Goal: Task Accomplishment & Management: Manage account settings

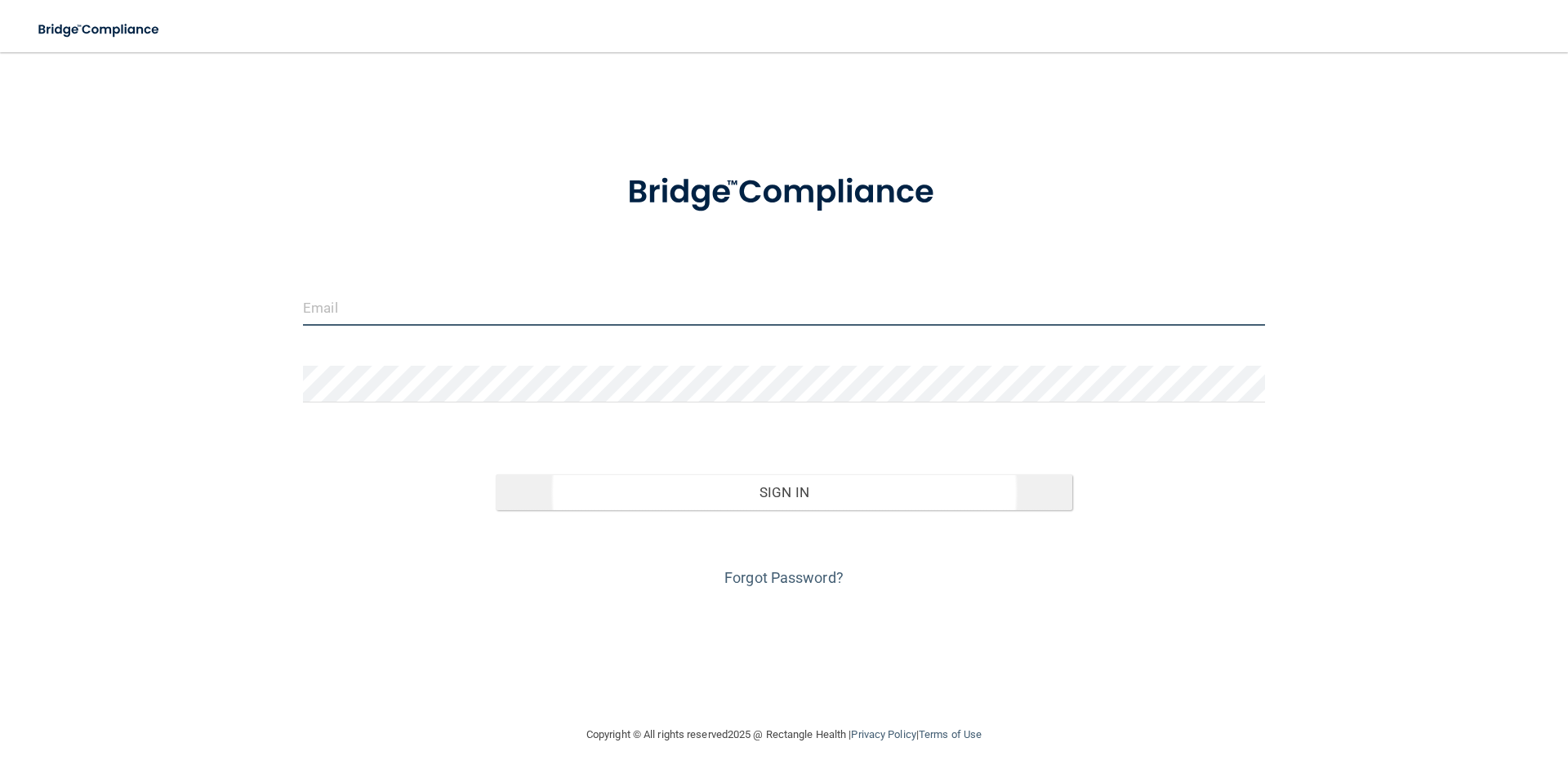
type input "[PERSON_NAME][EMAIL_ADDRESS][DOMAIN_NAME]"
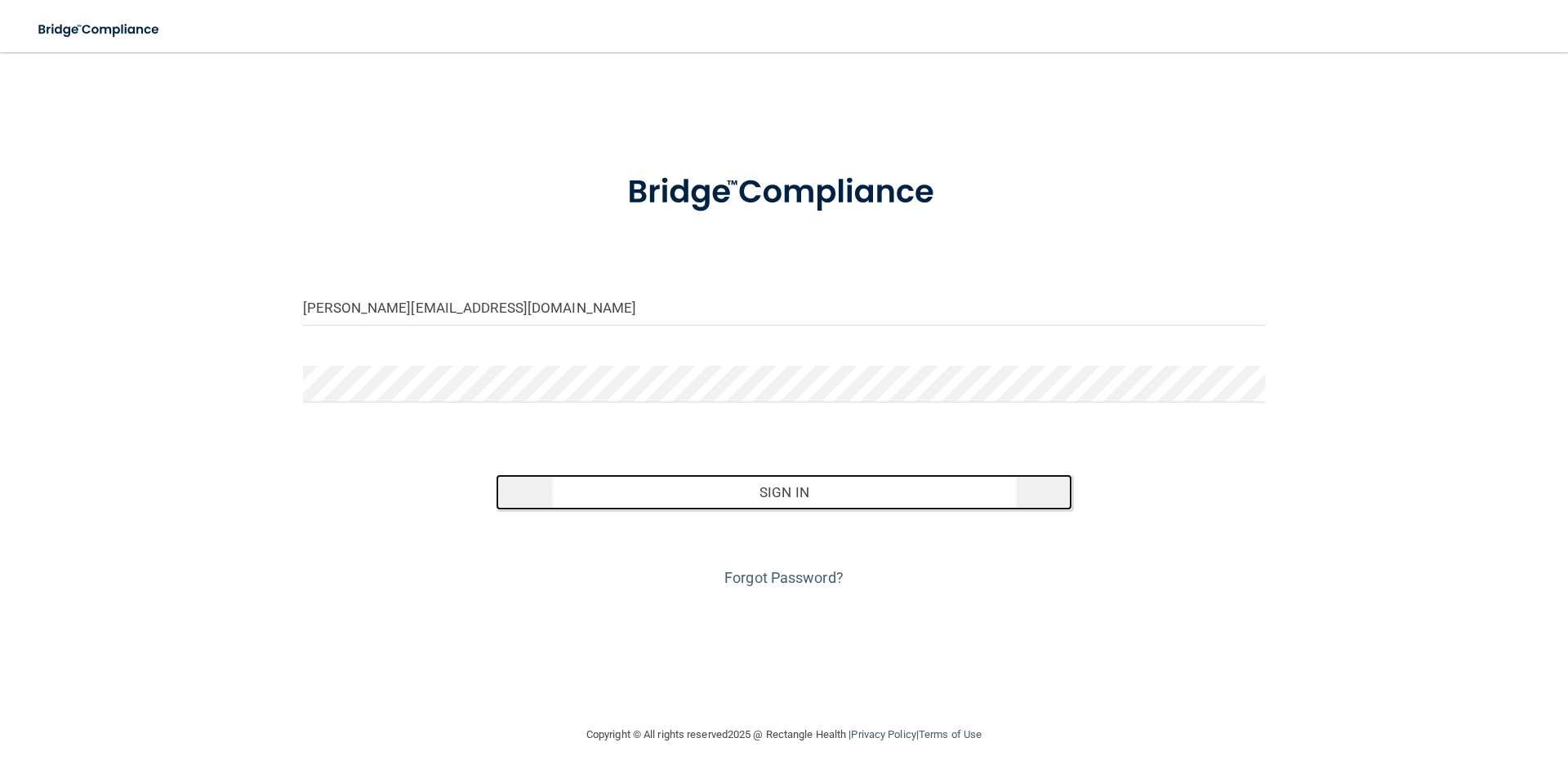
click at [779, 489] on button "Sign In" at bounding box center [785, 493] width 578 height 36
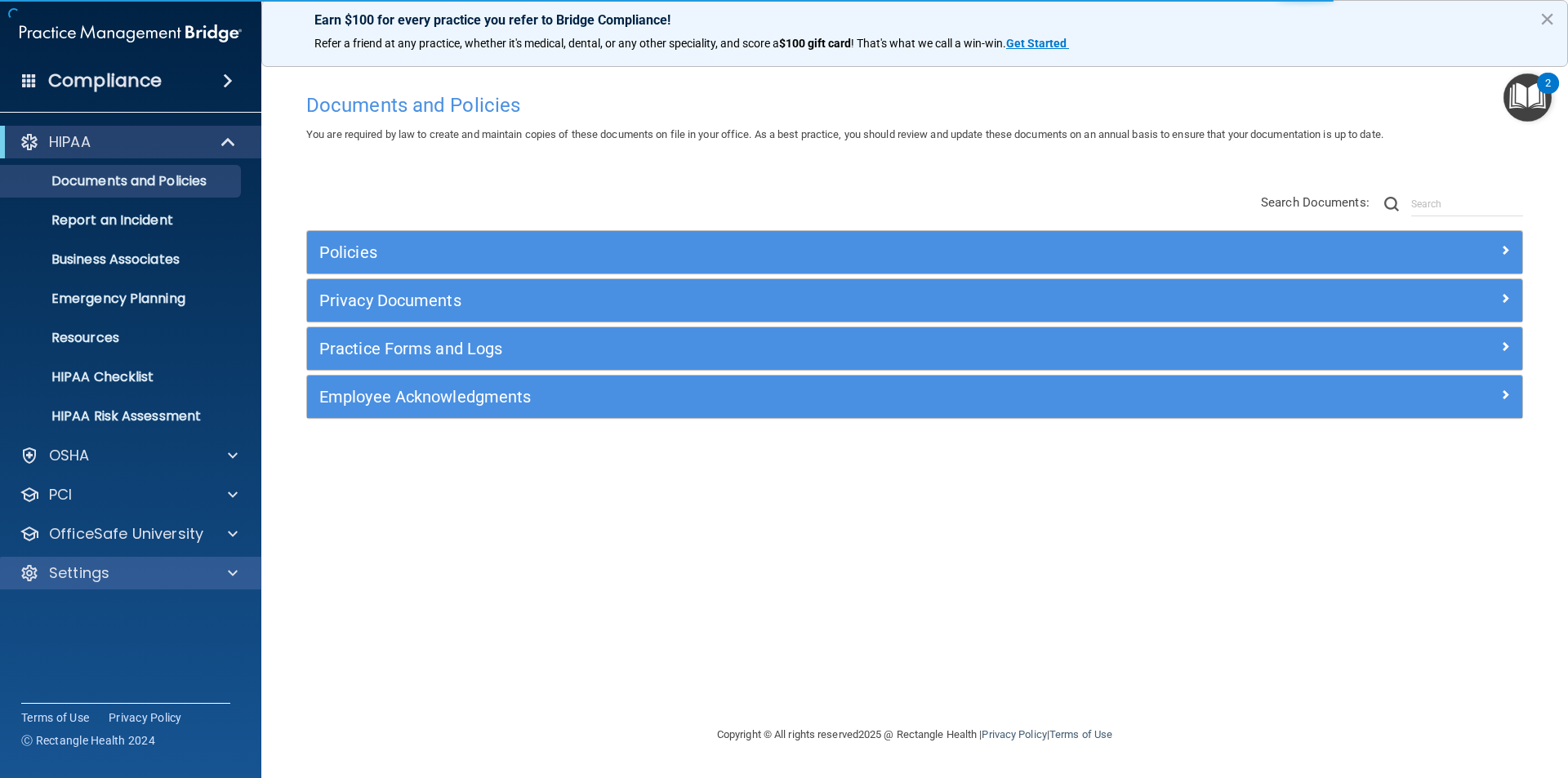
click at [228, 584] on div "Settings" at bounding box center [131, 573] width 262 height 32
click at [231, 570] on span at bounding box center [233, 572] width 10 height 20
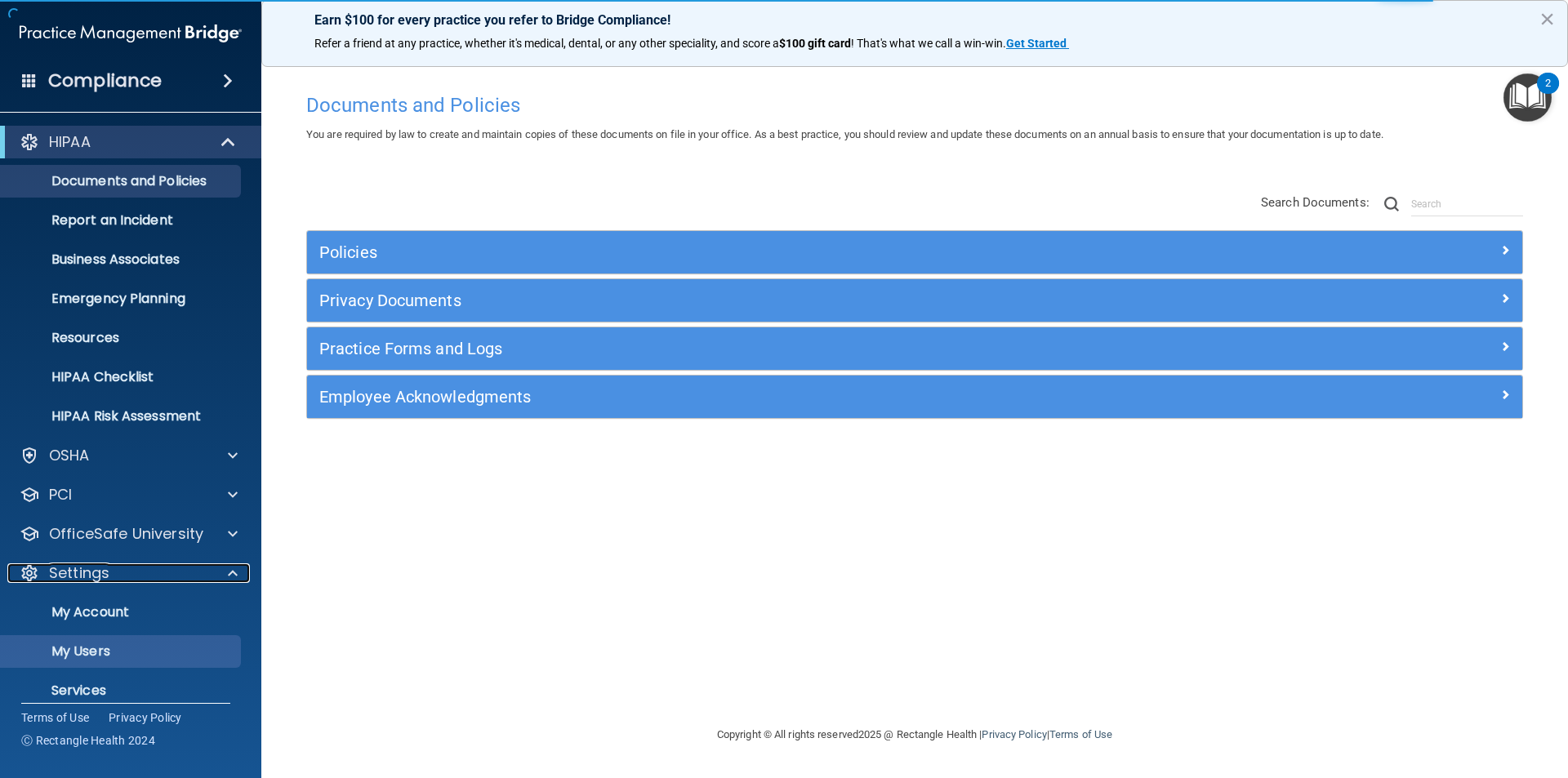
scroll to position [56, 0]
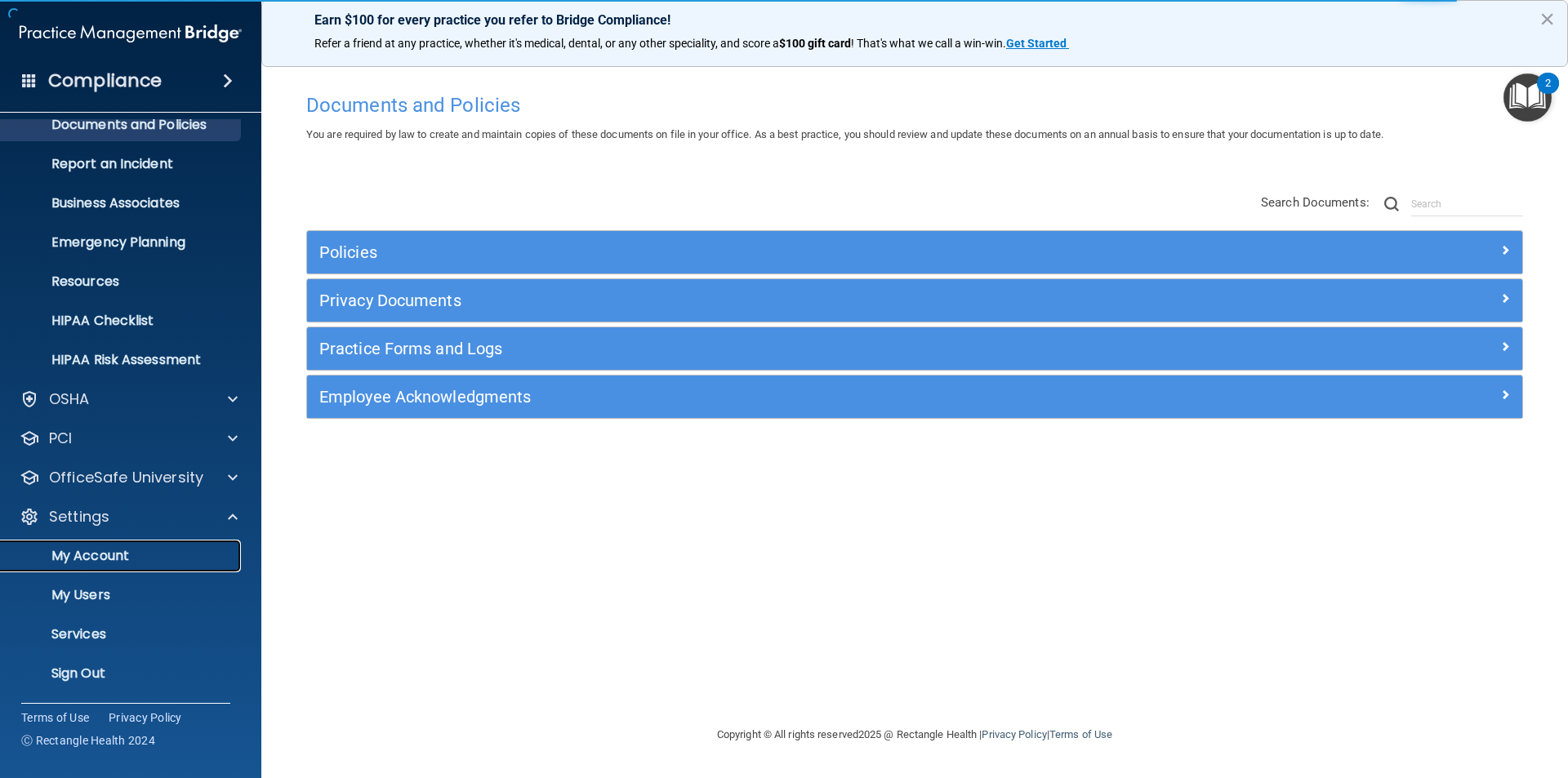
click at [93, 555] on p "My Account" at bounding box center [121, 555] width 223 height 16
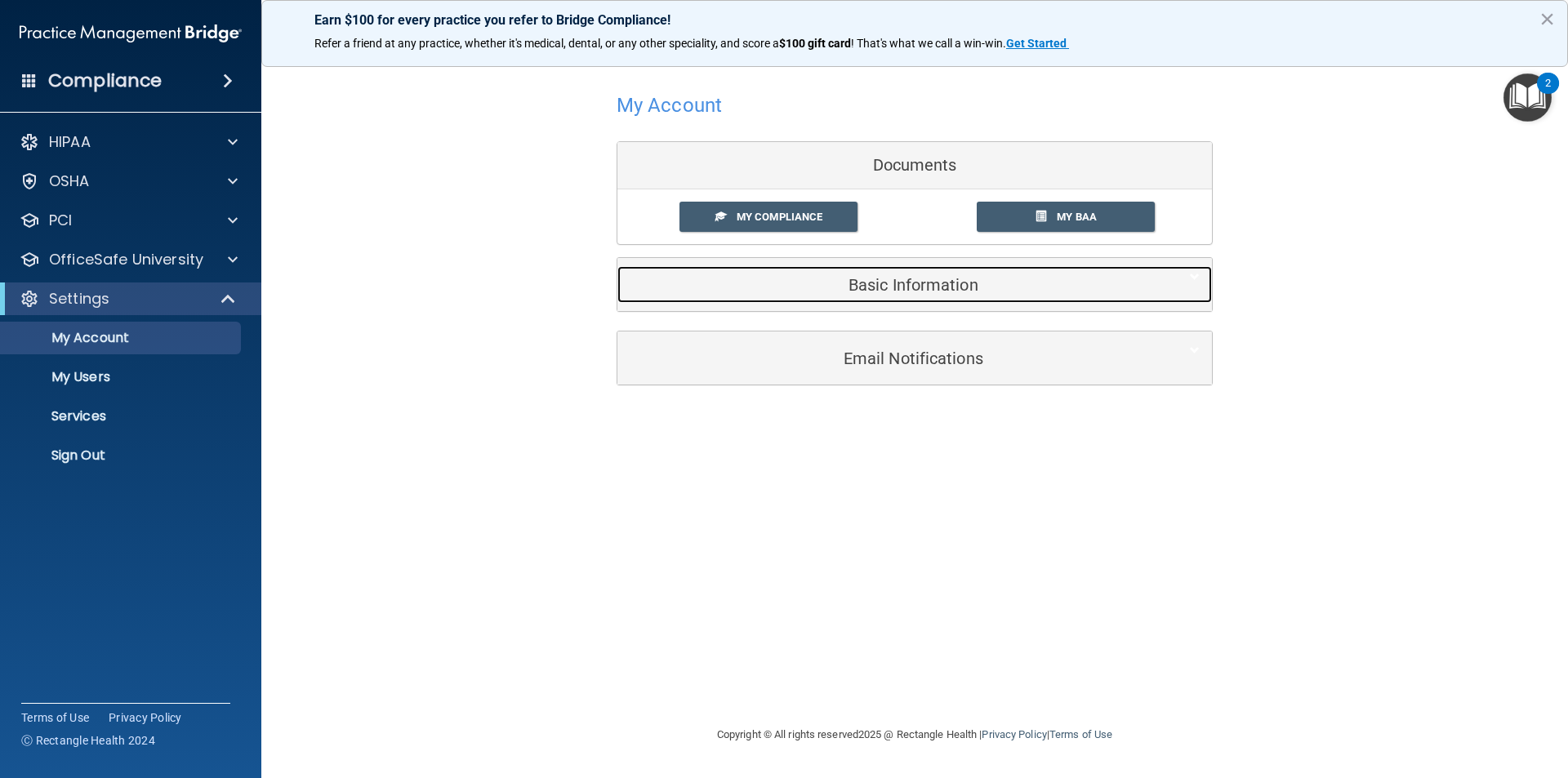
click at [873, 283] on h5 "Basic Information" at bounding box center [889, 285] width 520 height 18
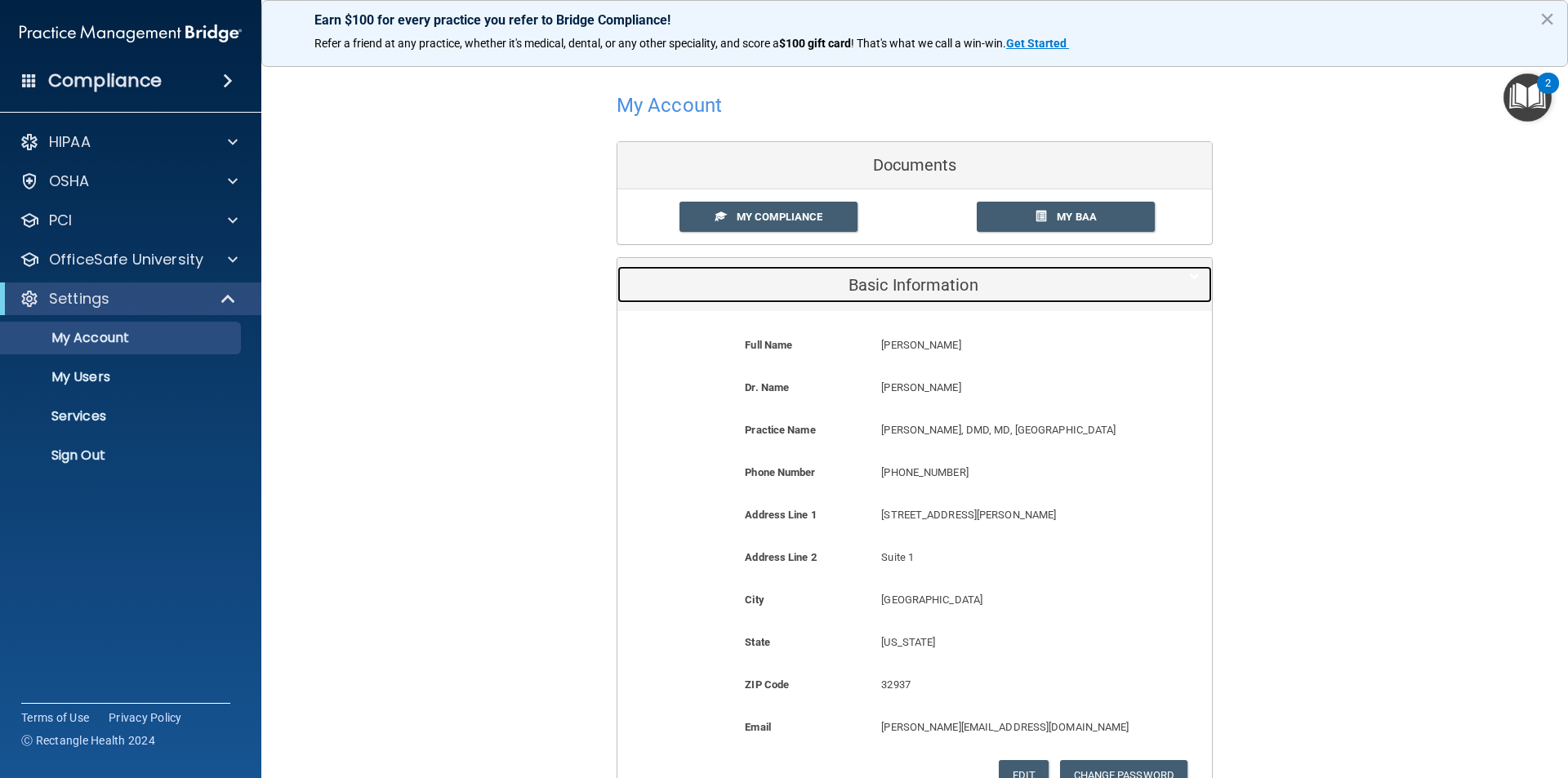
scroll to position [82, 0]
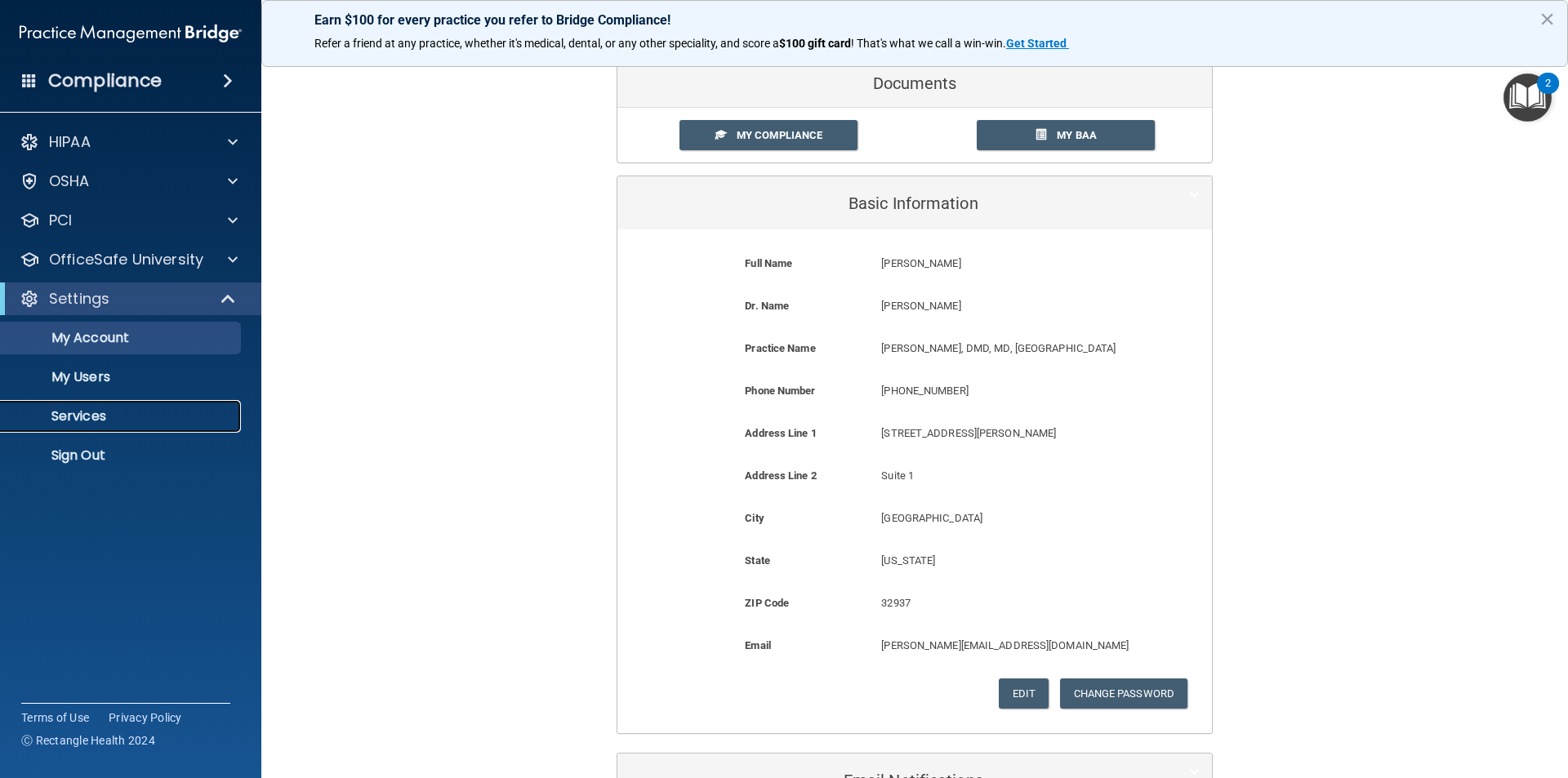
click at [107, 420] on p "Services" at bounding box center [121, 416] width 223 height 16
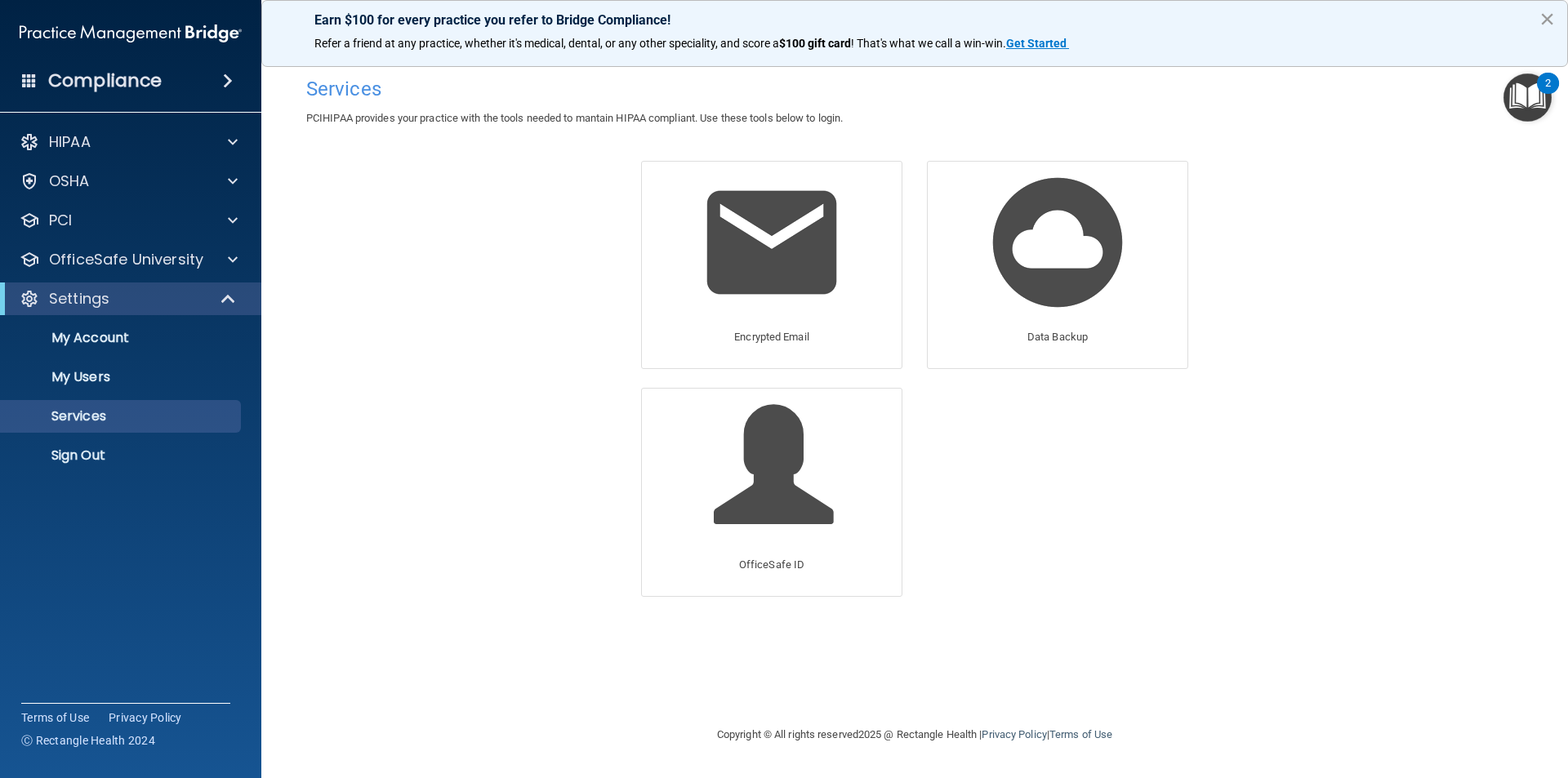
click at [1547, 20] on button "×" at bounding box center [1547, 19] width 15 height 26
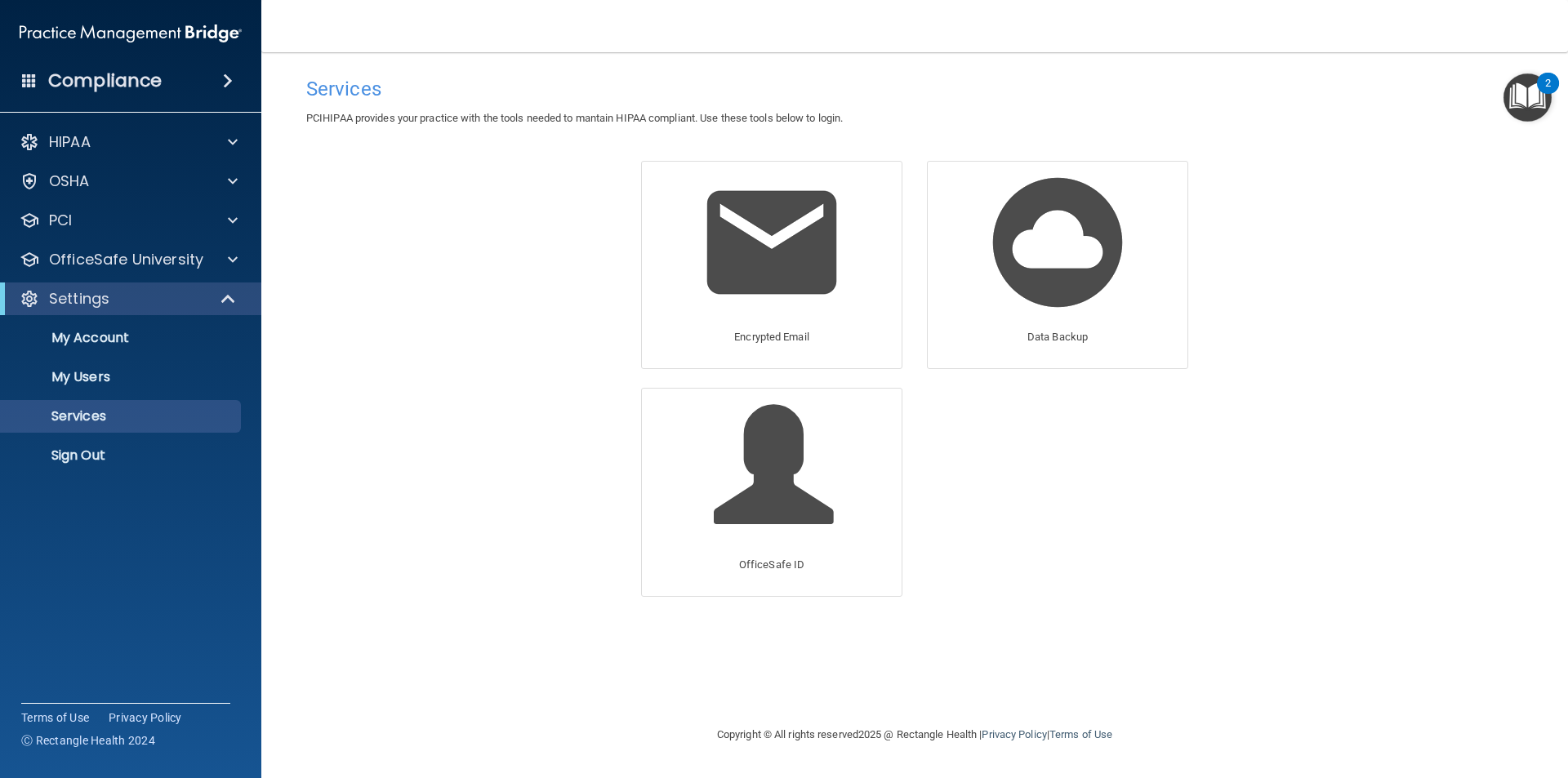
click at [229, 76] on span at bounding box center [228, 81] width 10 height 20
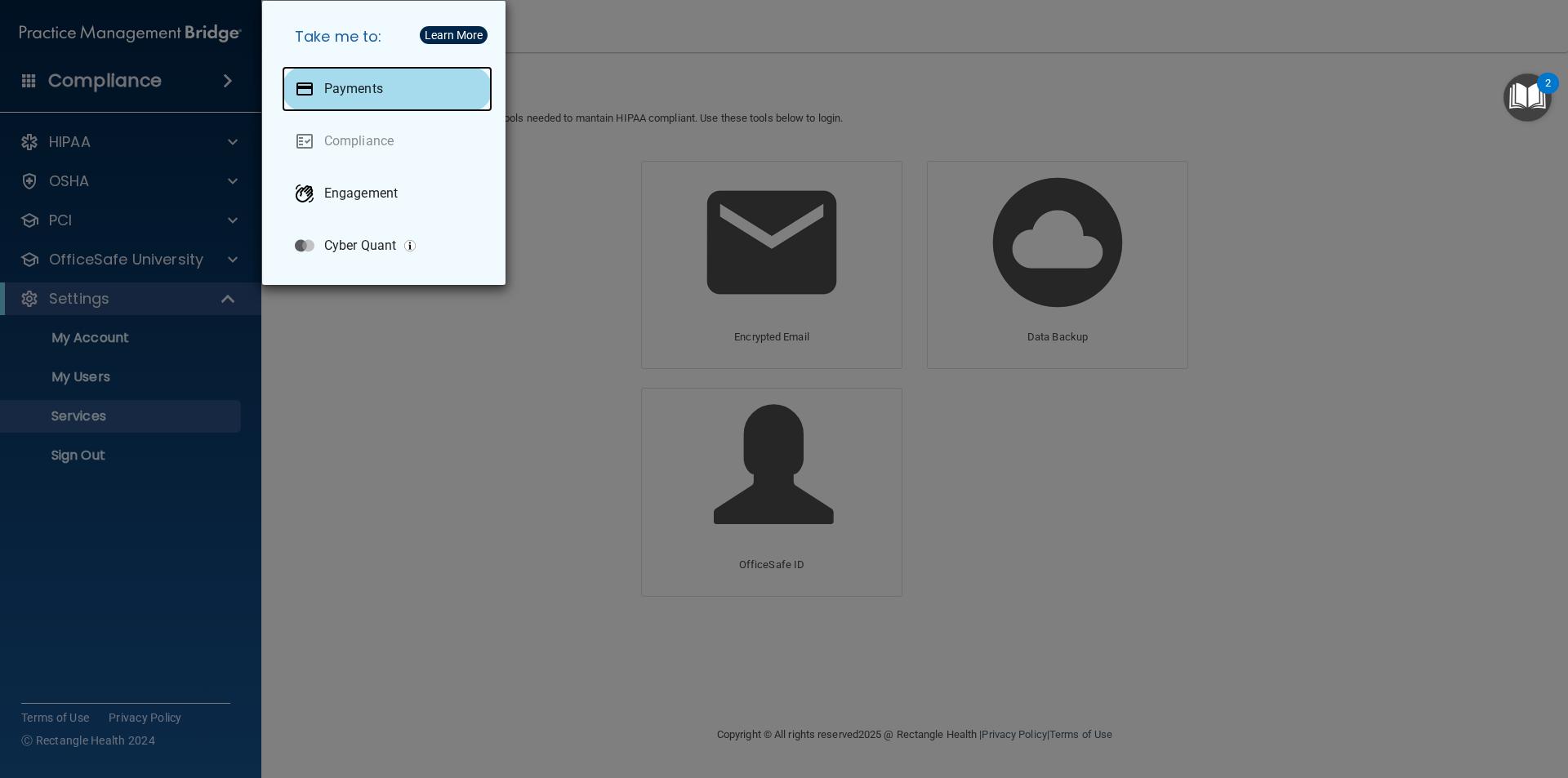
click at [377, 98] on div "Payments" at bounding box center [387, 89] width 211 height 46
click at [353, 351] on div "Take me to: Payments Compliance Engagement Cyber Quant" at bounding box center [784, 389] width 1568 height 778
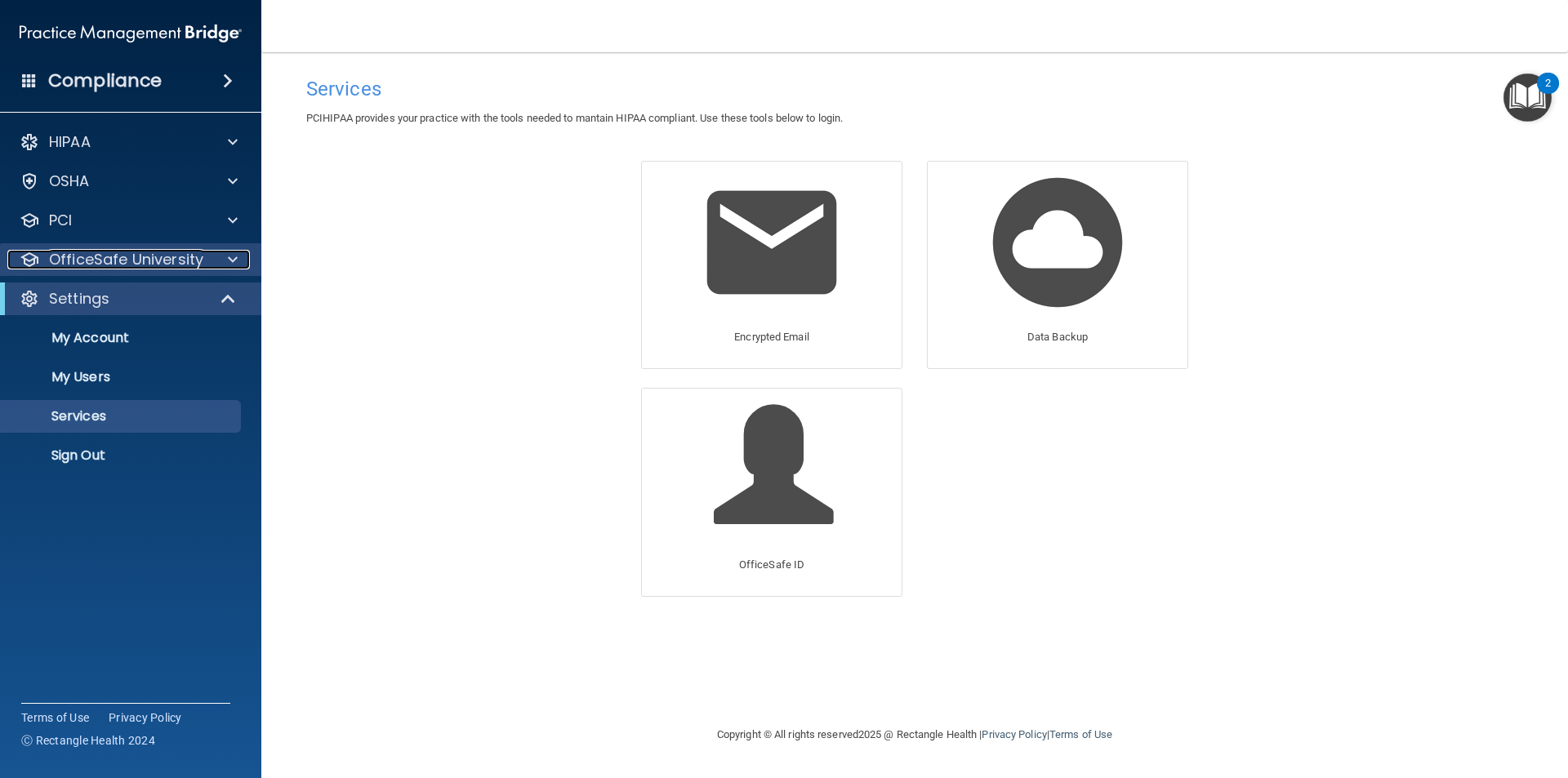
click at [234, 256] on span at bounding box center [233, 259] width 10 height 20
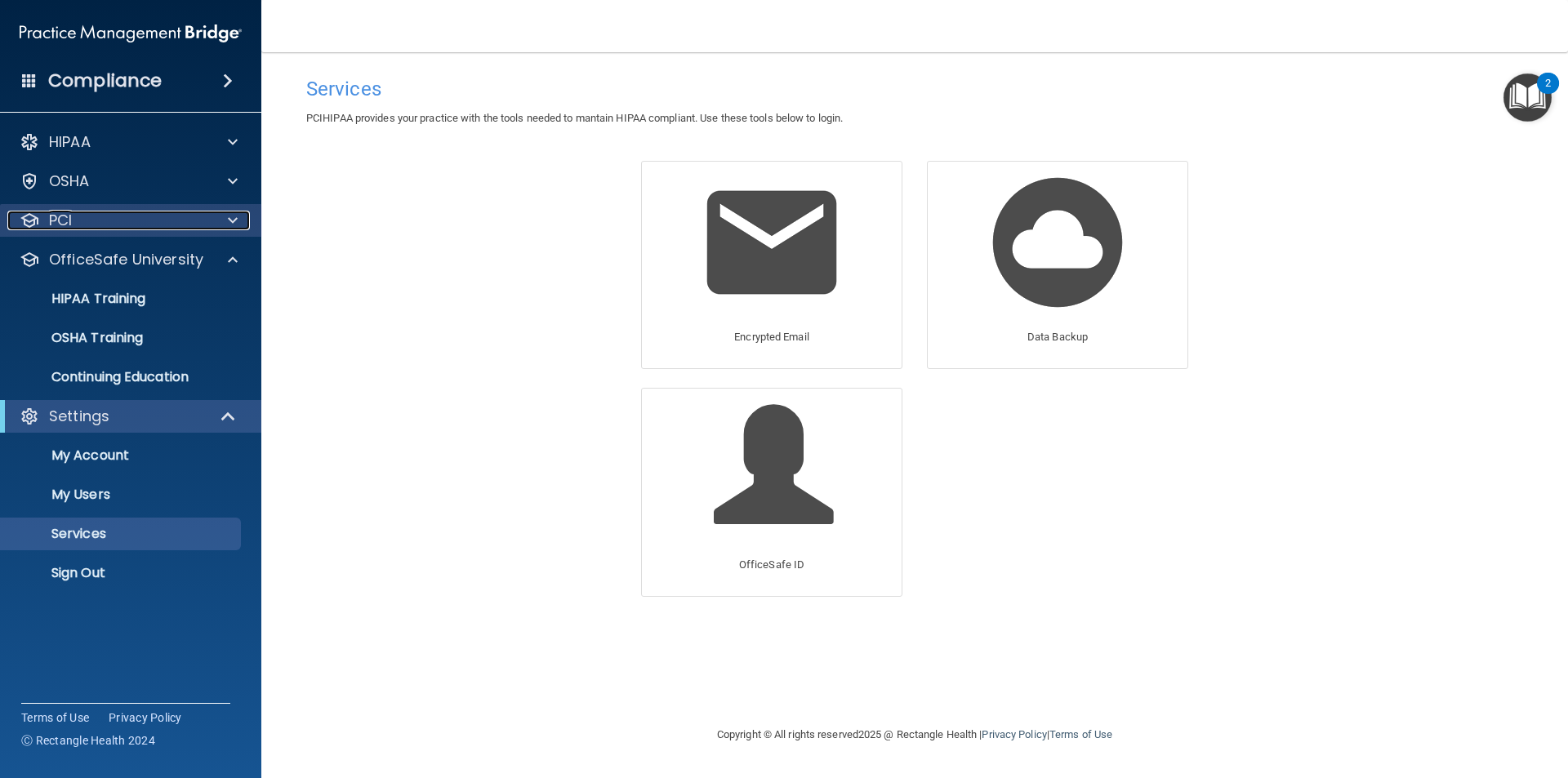
click at [234, 228] on span at bounding box center [233, 220] width 10 height 20
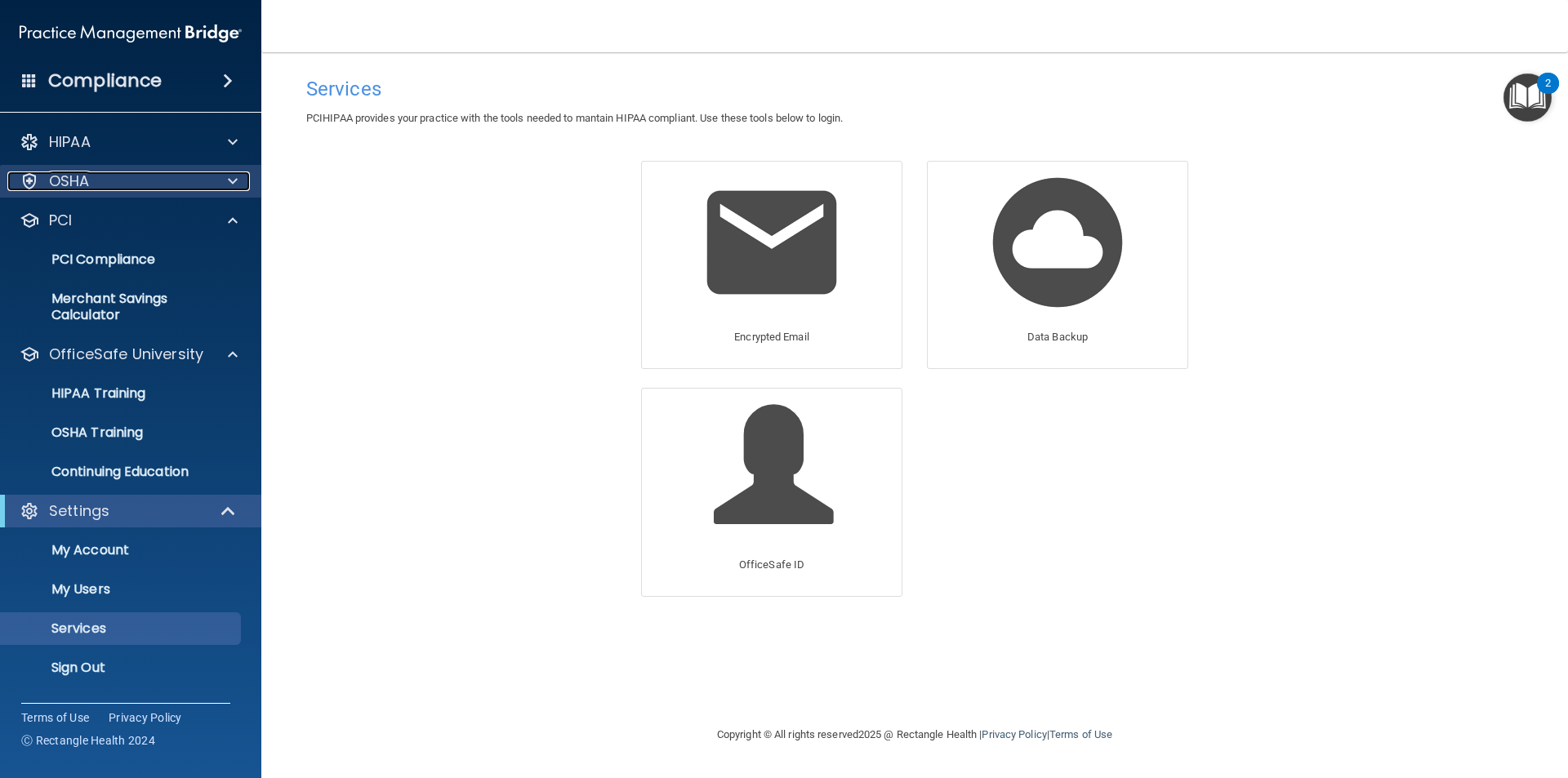
click at [237, 189] on span at bounding box center [233, 181] width 10 height 20
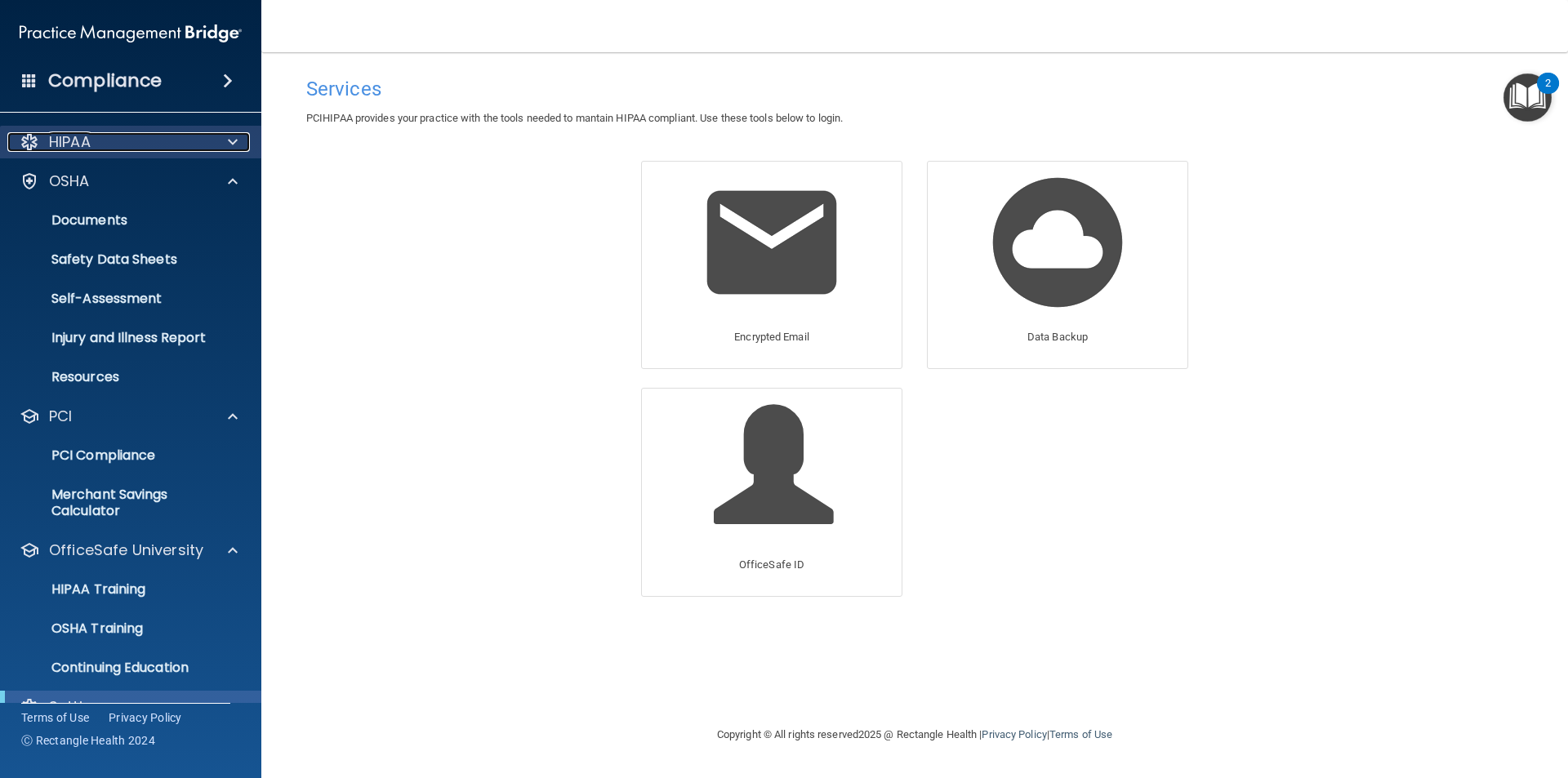
click at [236, 149] on span at bounding box center [233, 142] width 10 height 20
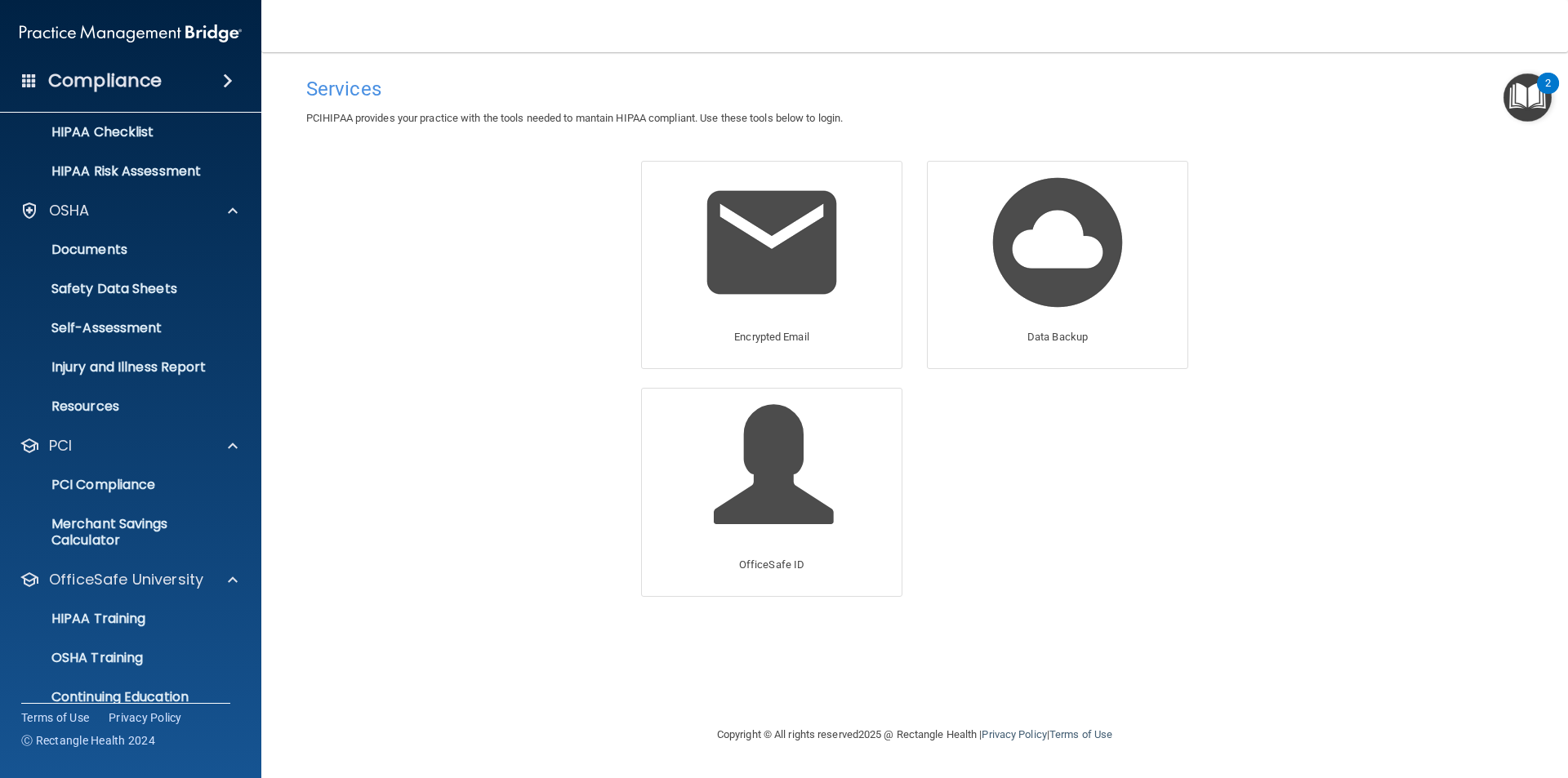
scroll to position [465, 0]
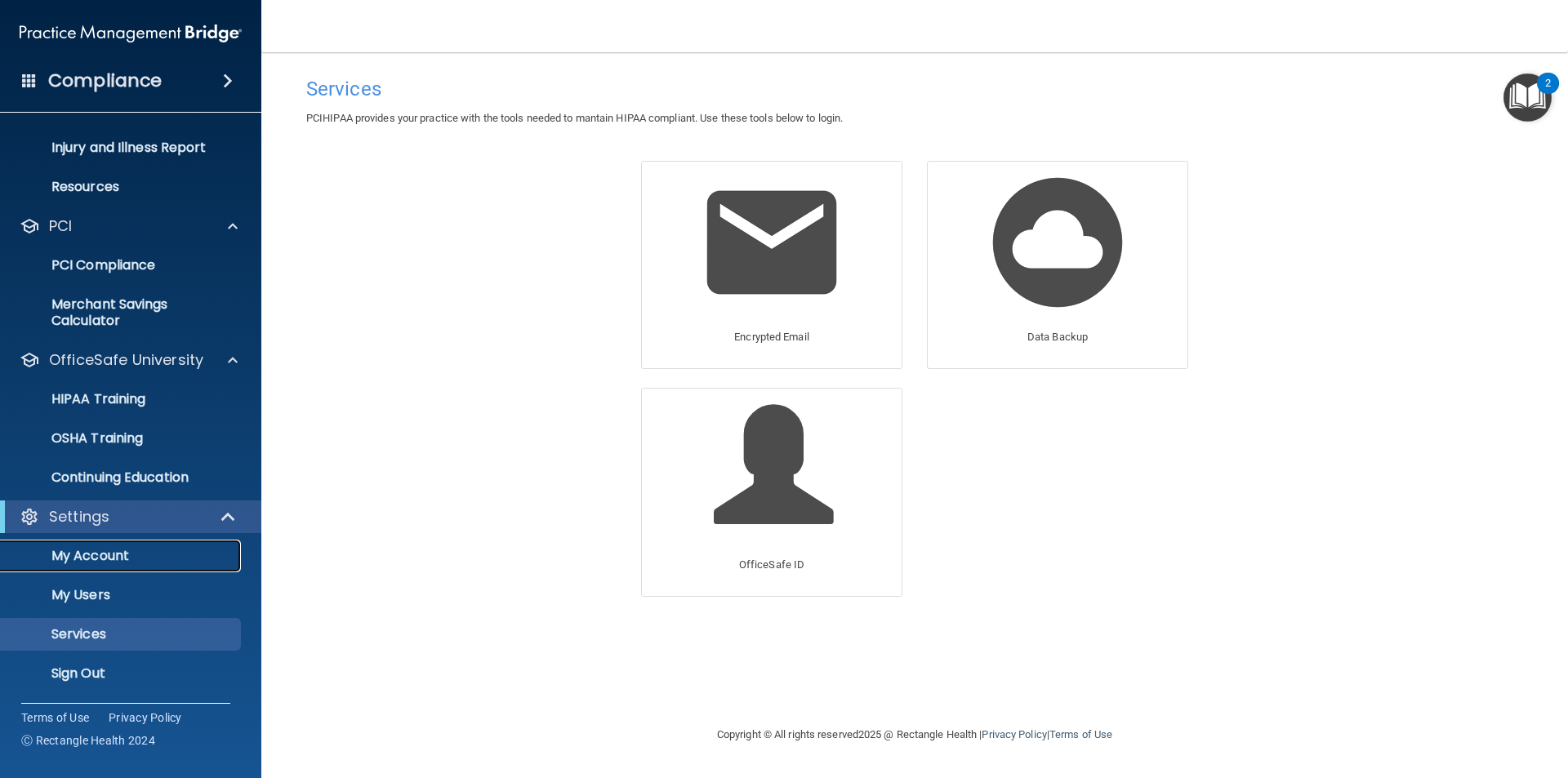
click at [76, 552] on p "My Account" at bounding box center [121, 555] width 223 height 16
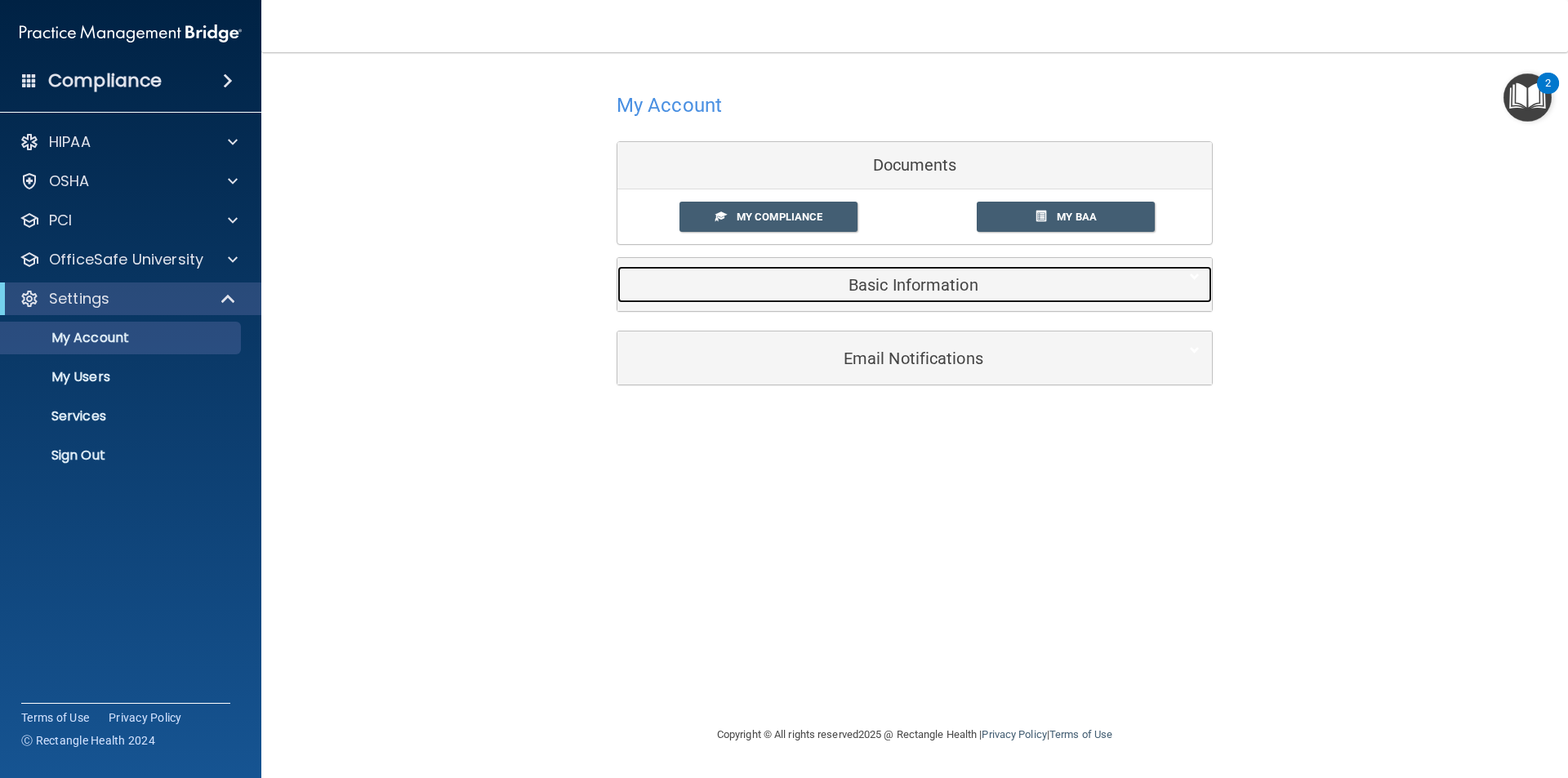
click at [883, 297] on div "Basic Information" at bounding box center [889, 284] width 544 height 37
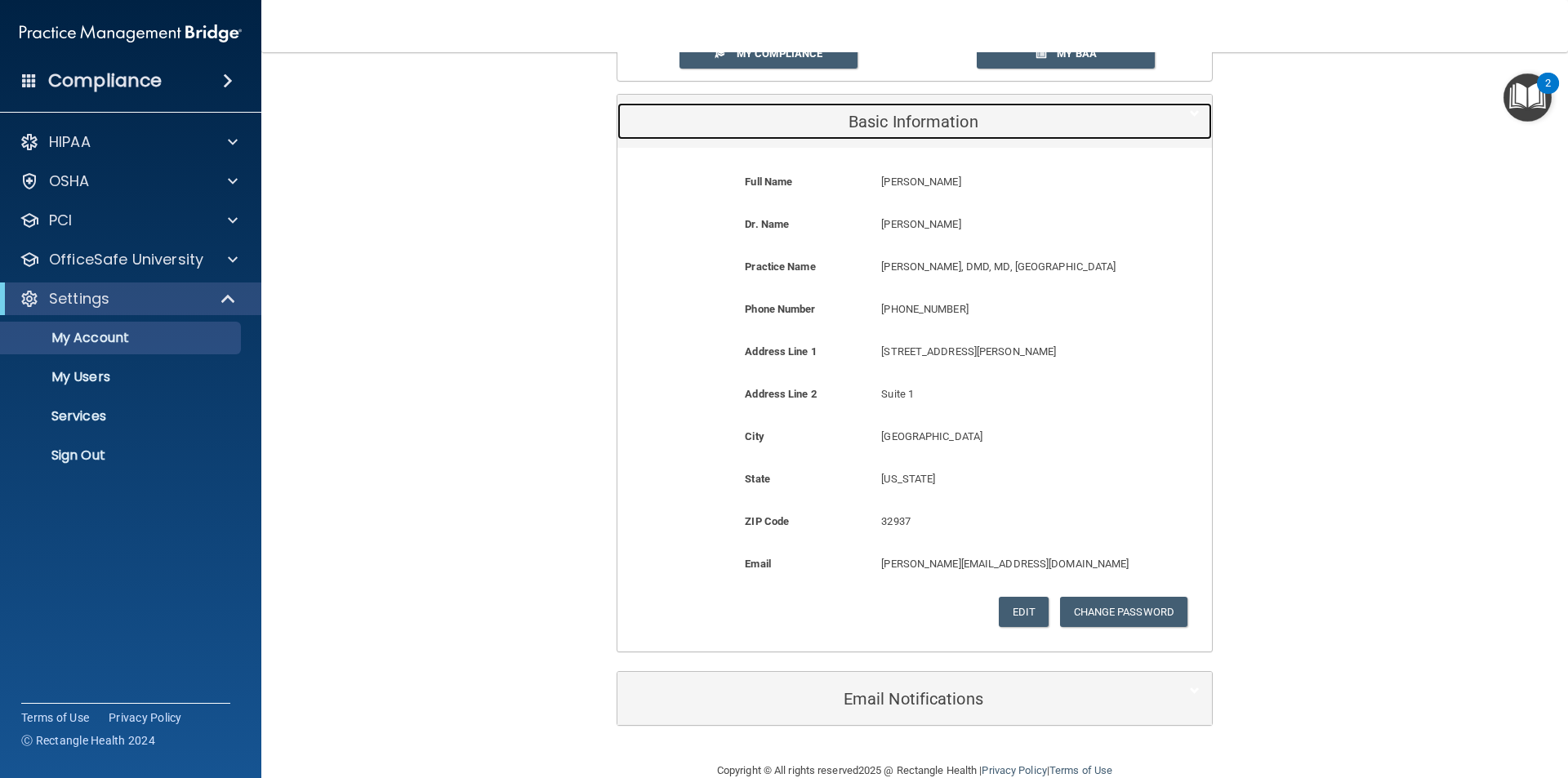
scroll to position [195, 0]
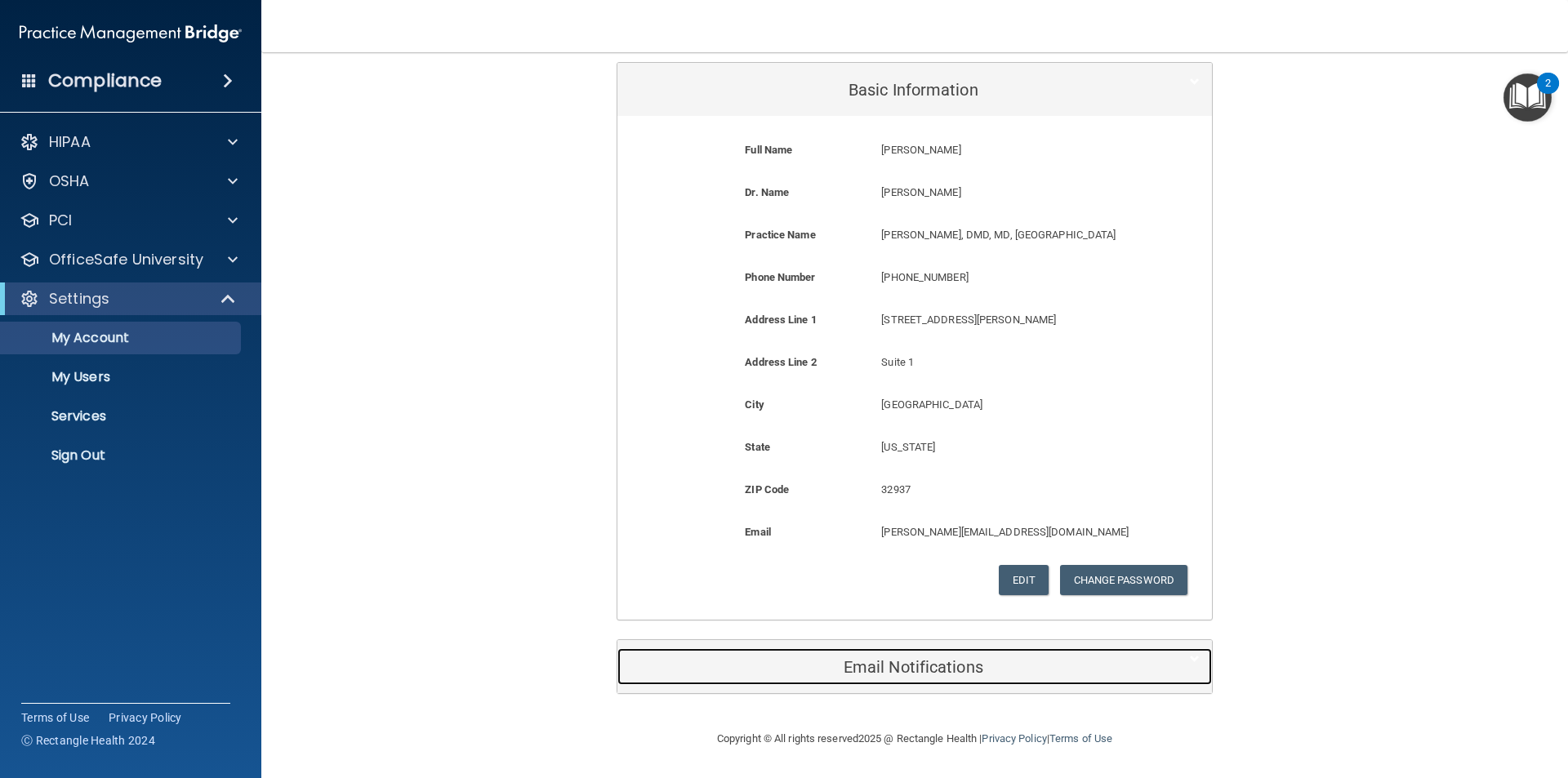
click at [901, 662] on h5 "Email Notifications" at bounding box center [889, 667] width 520 height 18
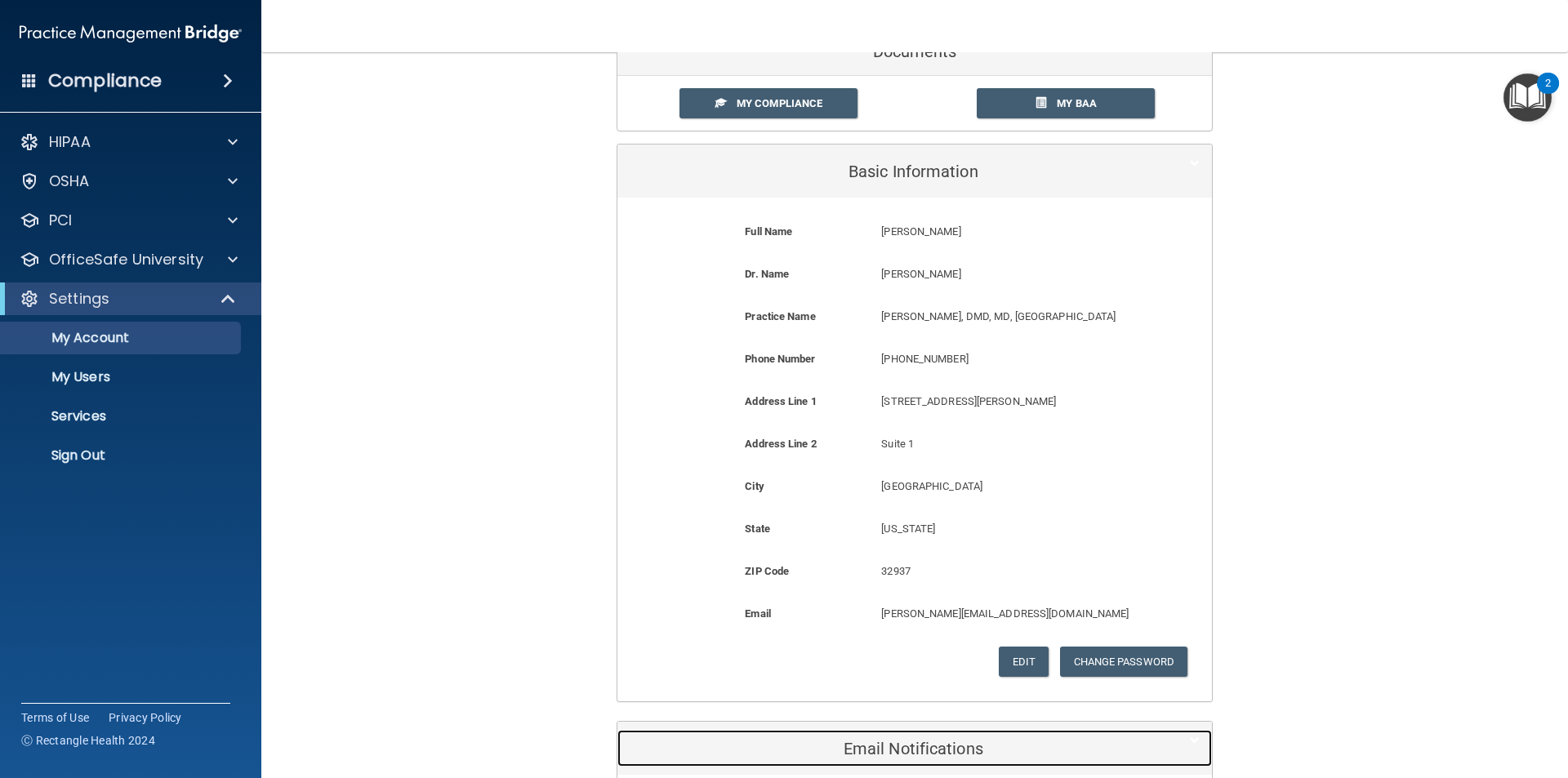
scroll to position [0, 0]
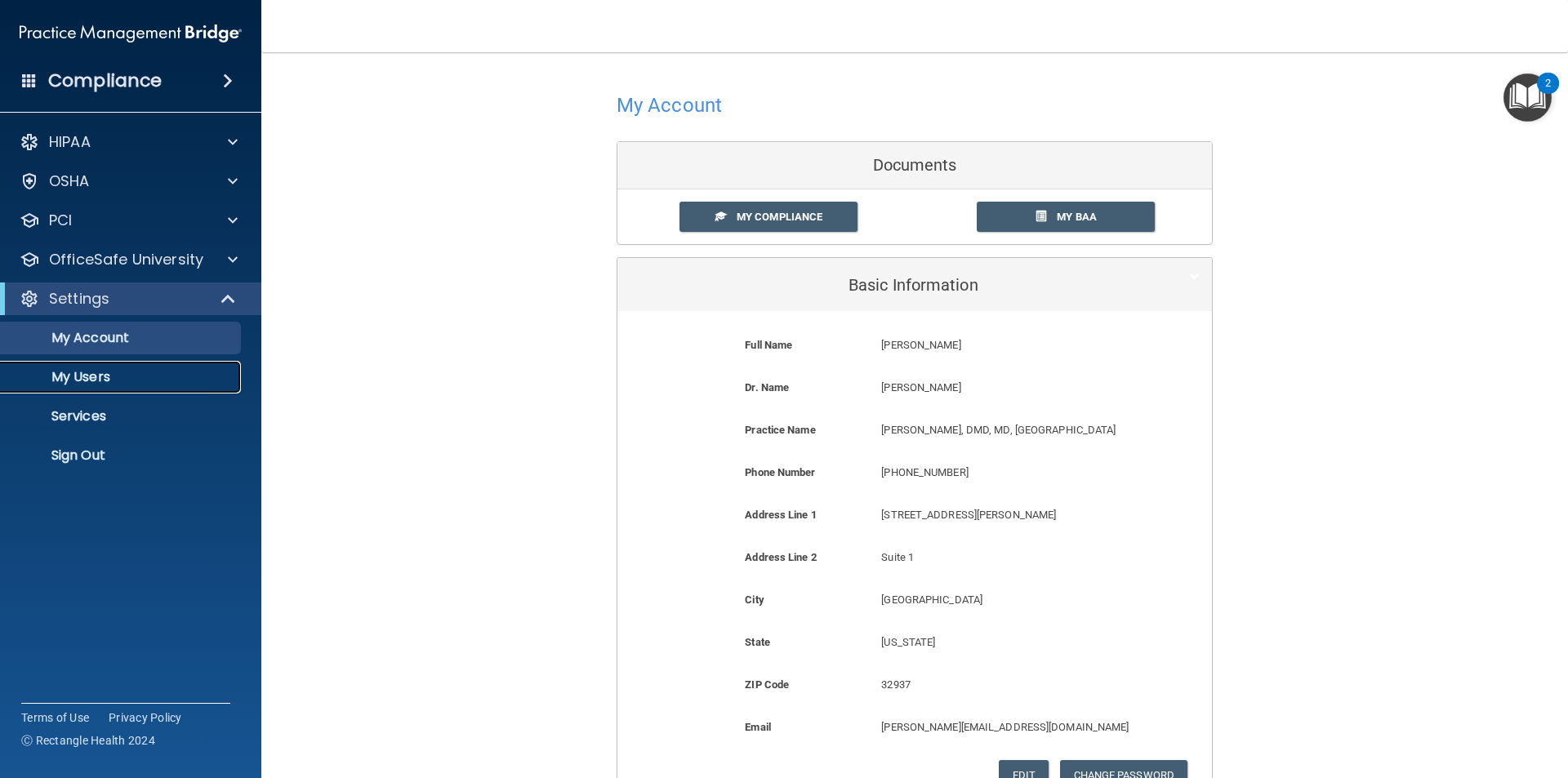
click at [90, 378] on p "My Users" at bounding box center [121, 377] width 223 height 16
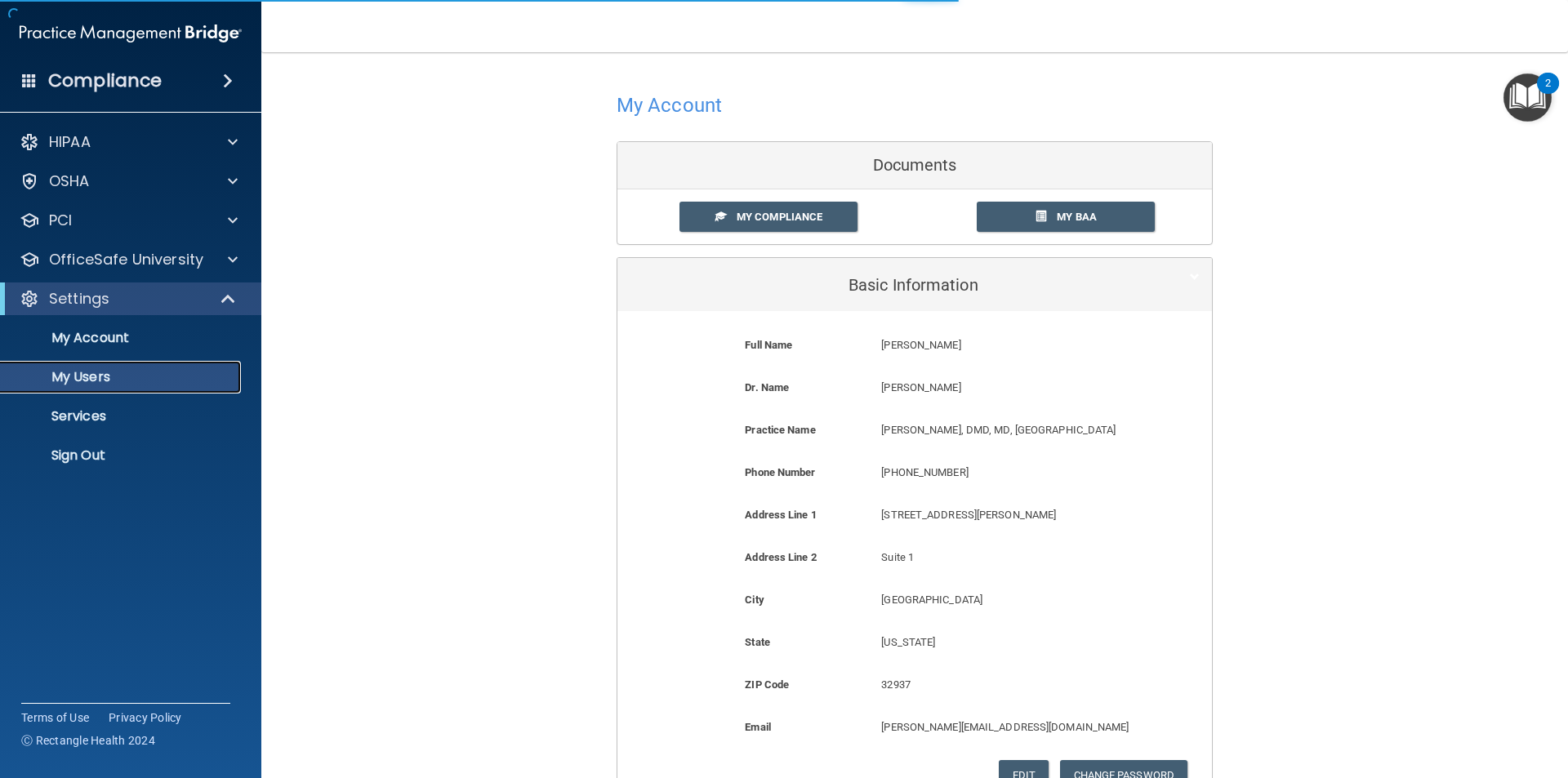
select select "20"
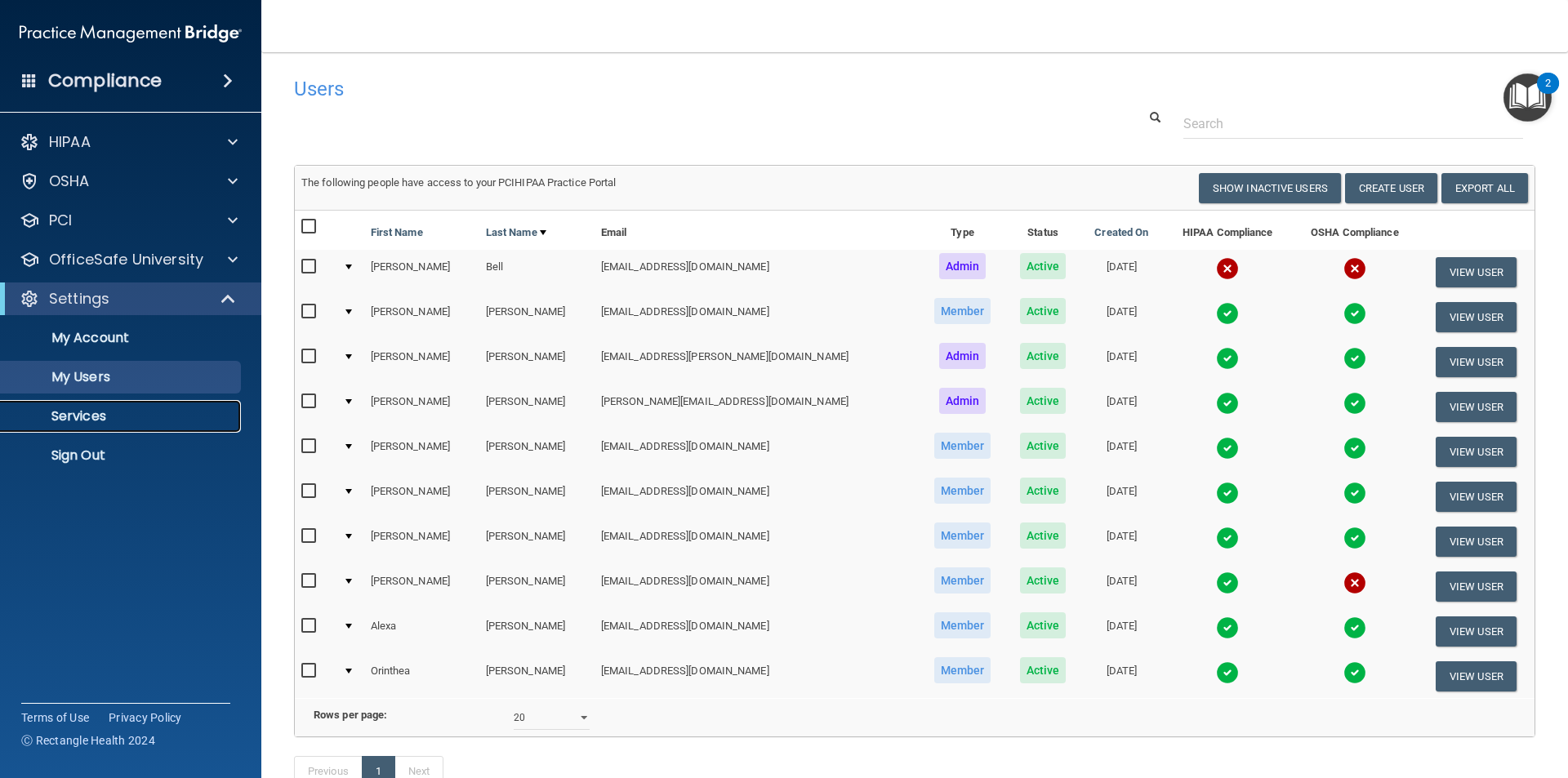
click at [76, 414] on p "Services" at bounding box center [121, 416] width 223 height 16
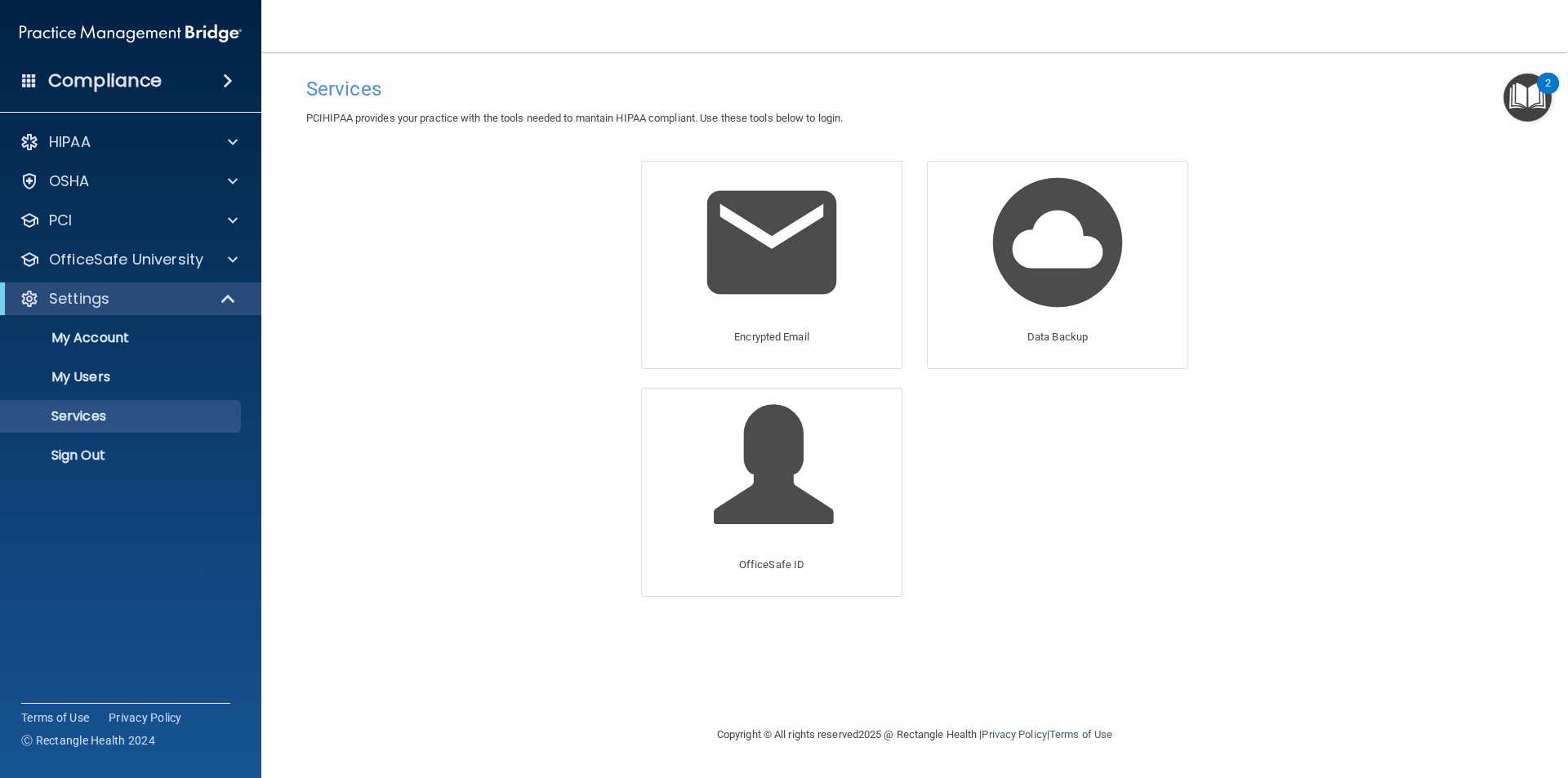
click at [1514, 90] on img "Open Resource Center, 2 new notifications" at bounding box center [1527, 98] width 48 height 48
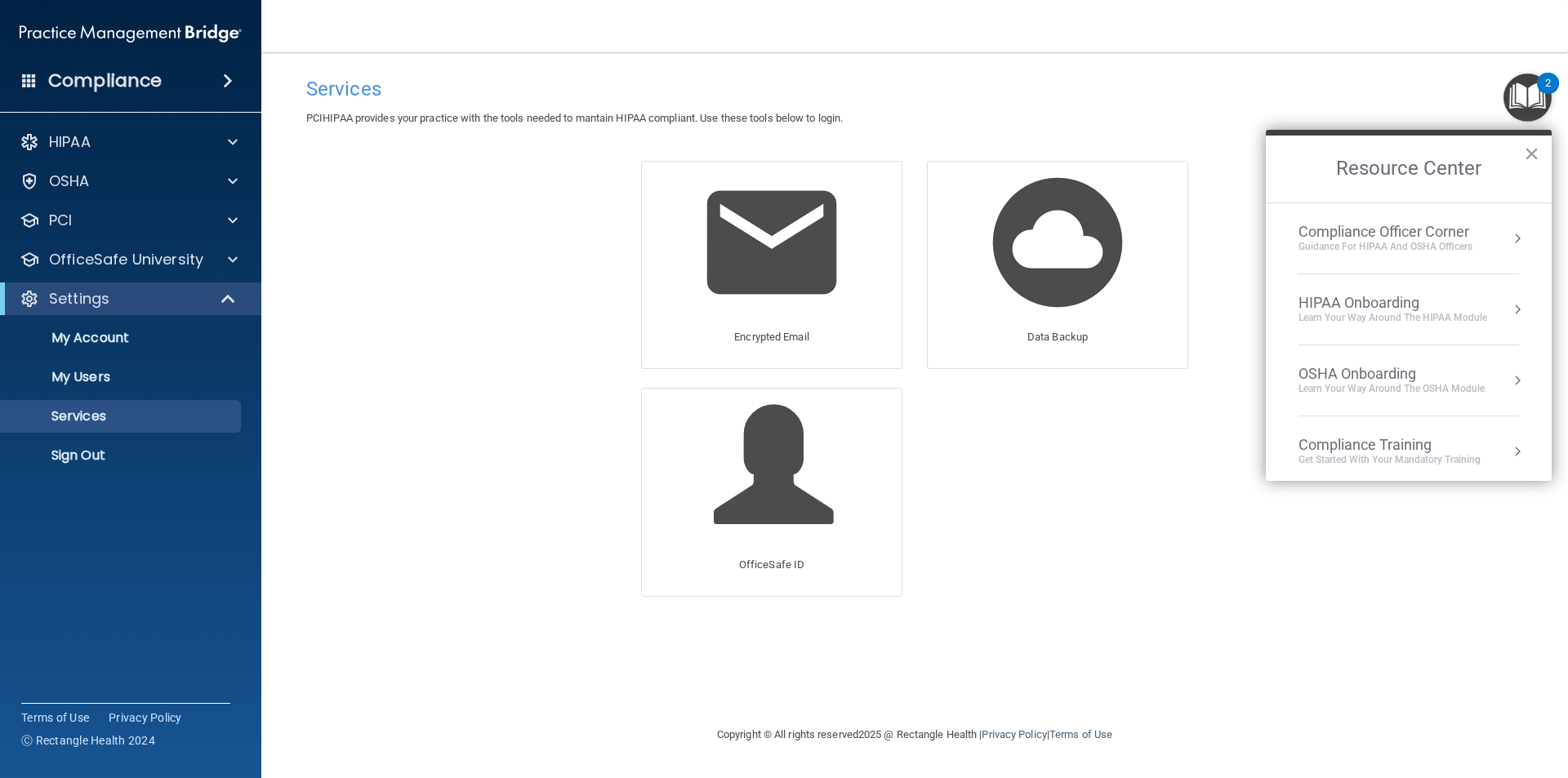
click at [1530, 154] on button "×" at bounding box center [1531, 153] width 15 height 26
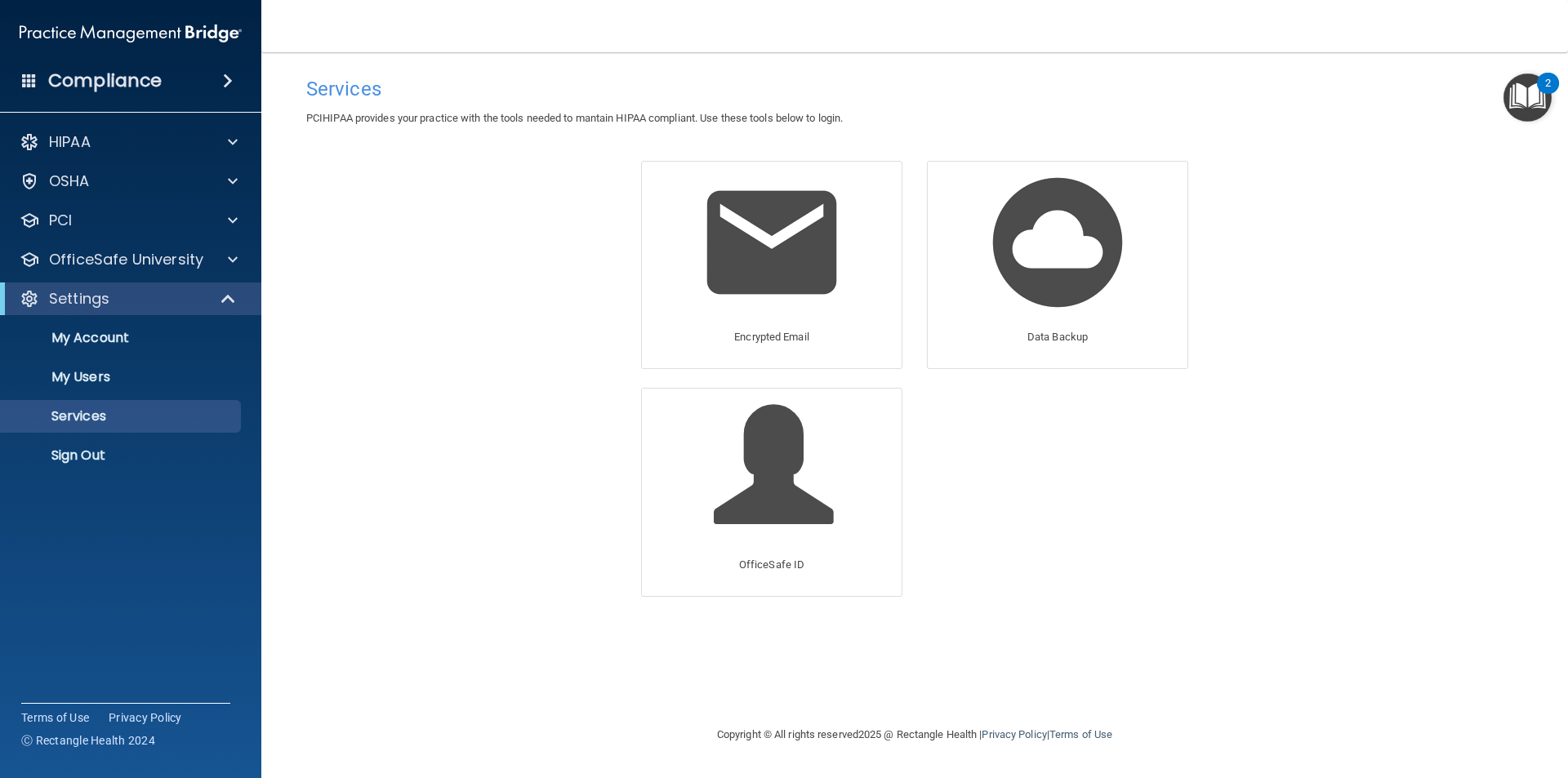
click at [139, 86] on h4 "Compliance" at bounding box center [105, 81] width 114 height 23
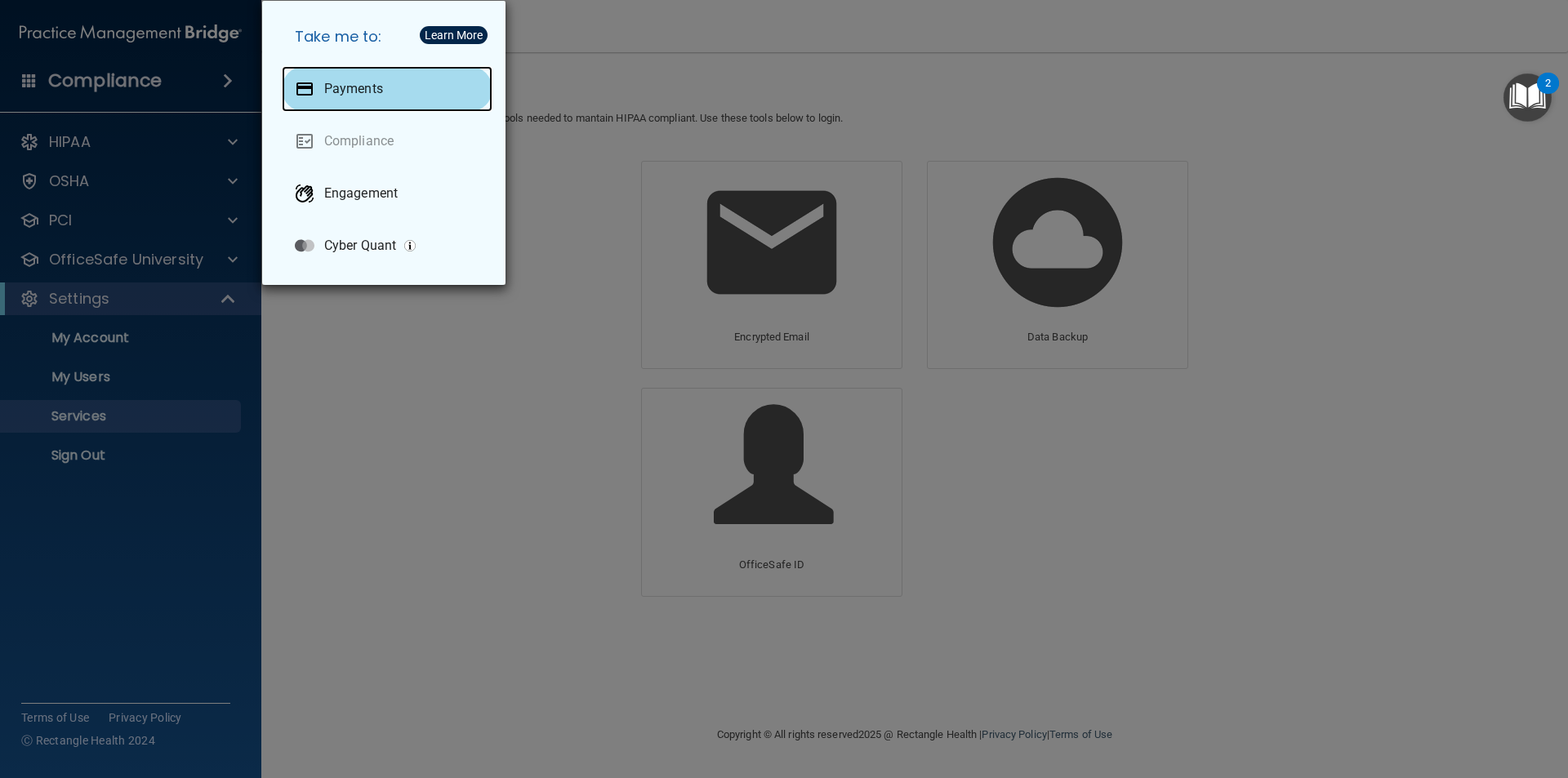
click at [320, 91] on div "Payments" at bounding box center [387, 89] width 211 height 46
click at [504, 448] on div "Take me to: Payments Compliance Engagement Cyber Quant" at bounding box center [784, 389] width 1568 height 778
